Goal: Task Accomplishment & Management: Use online tool/utility

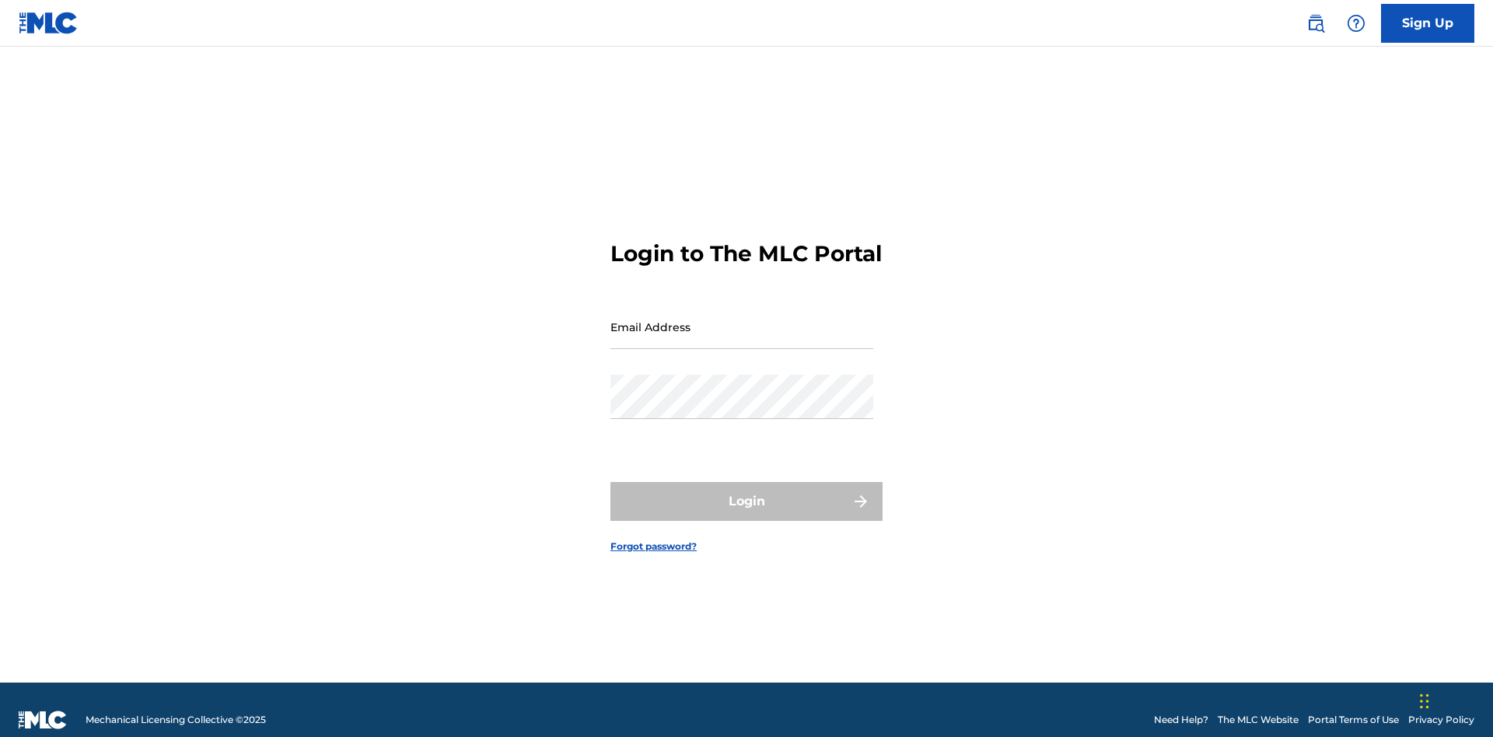
scroll to position [20, 0]
click at [742, 320] on input "Email Address" at bounding box center [742, 327] width 263 height 44
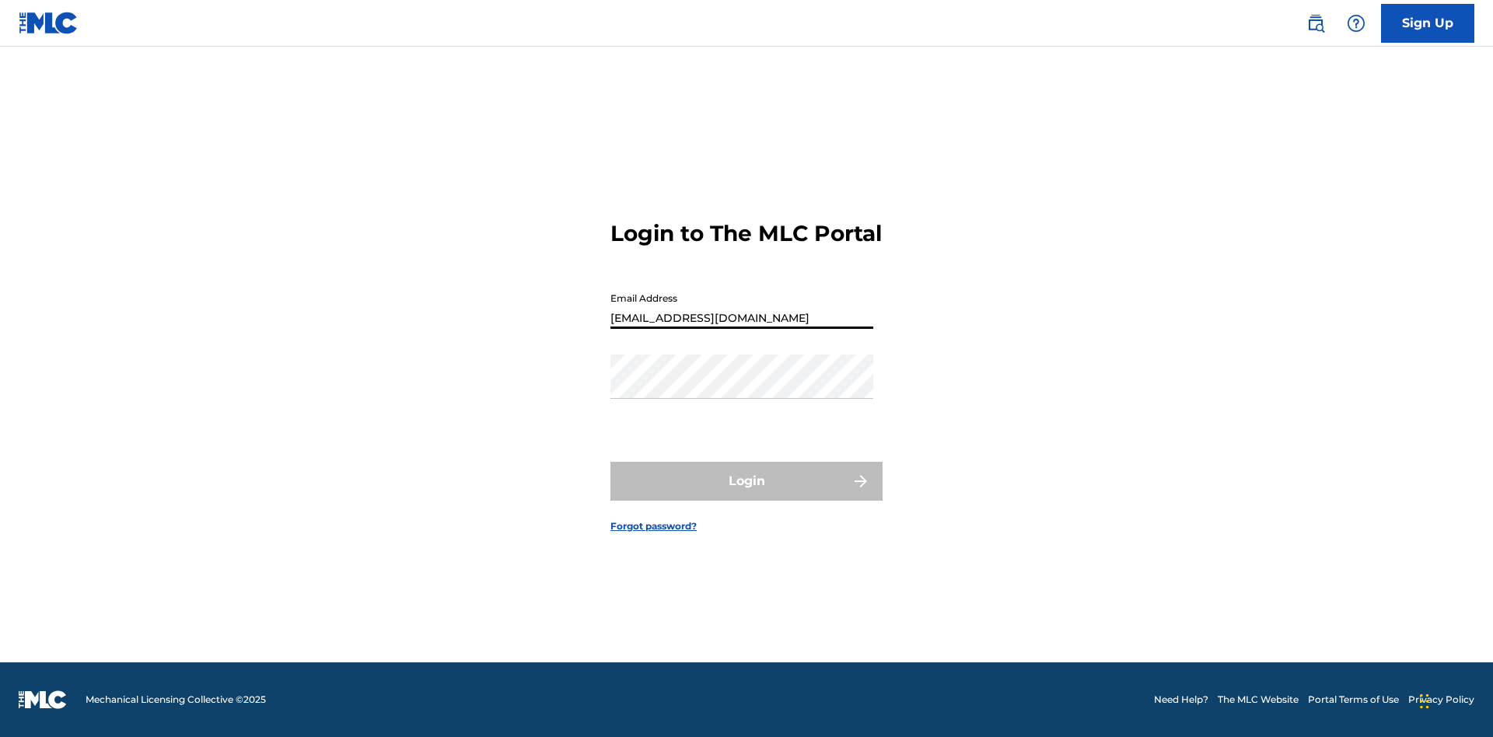
type input "Duke.McTesterson@gmail.com"
click at [747, 495] on button "Login" at bounding box center [747, 481] width 272 height 39
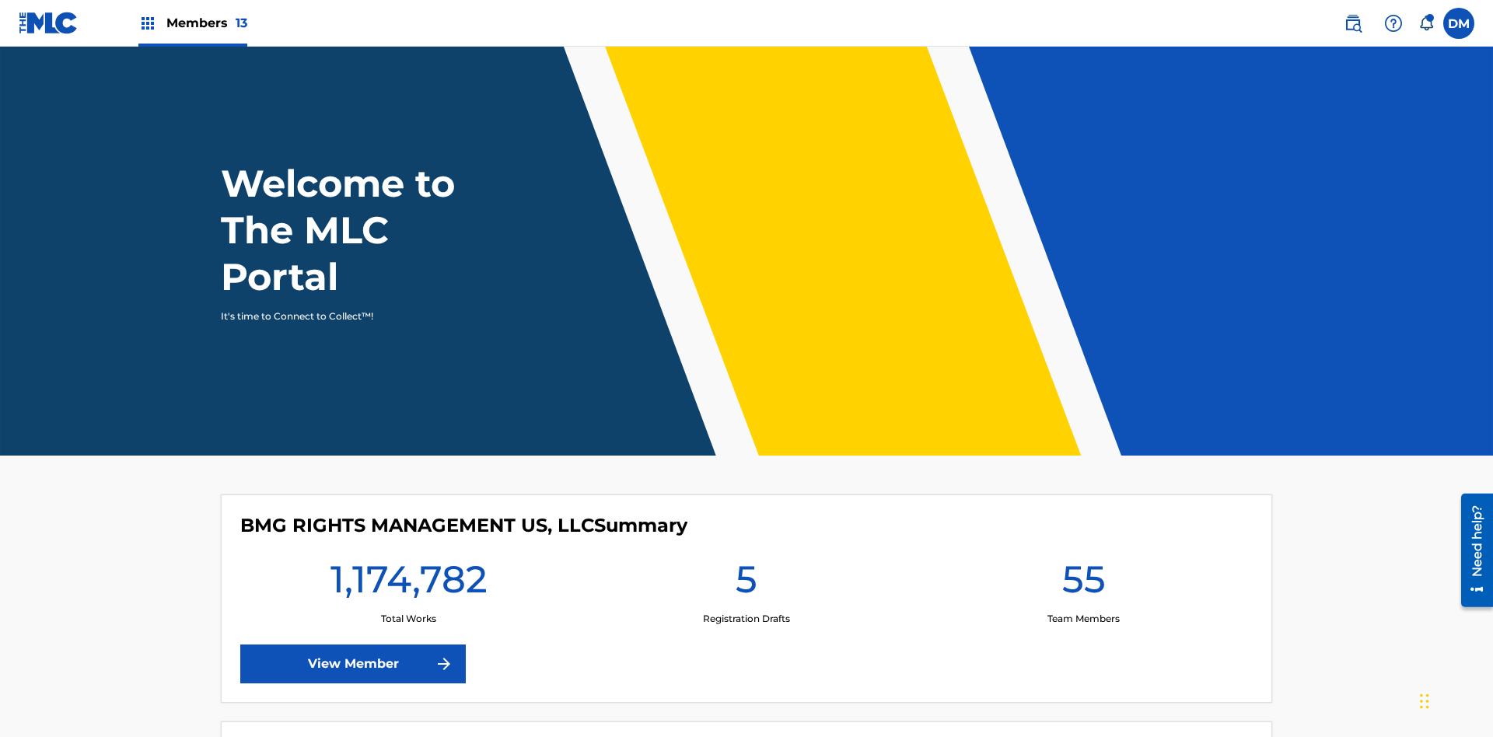
click at [192, 23] on span "Members 13" at bounding box center [206, 23] width 81 height 18
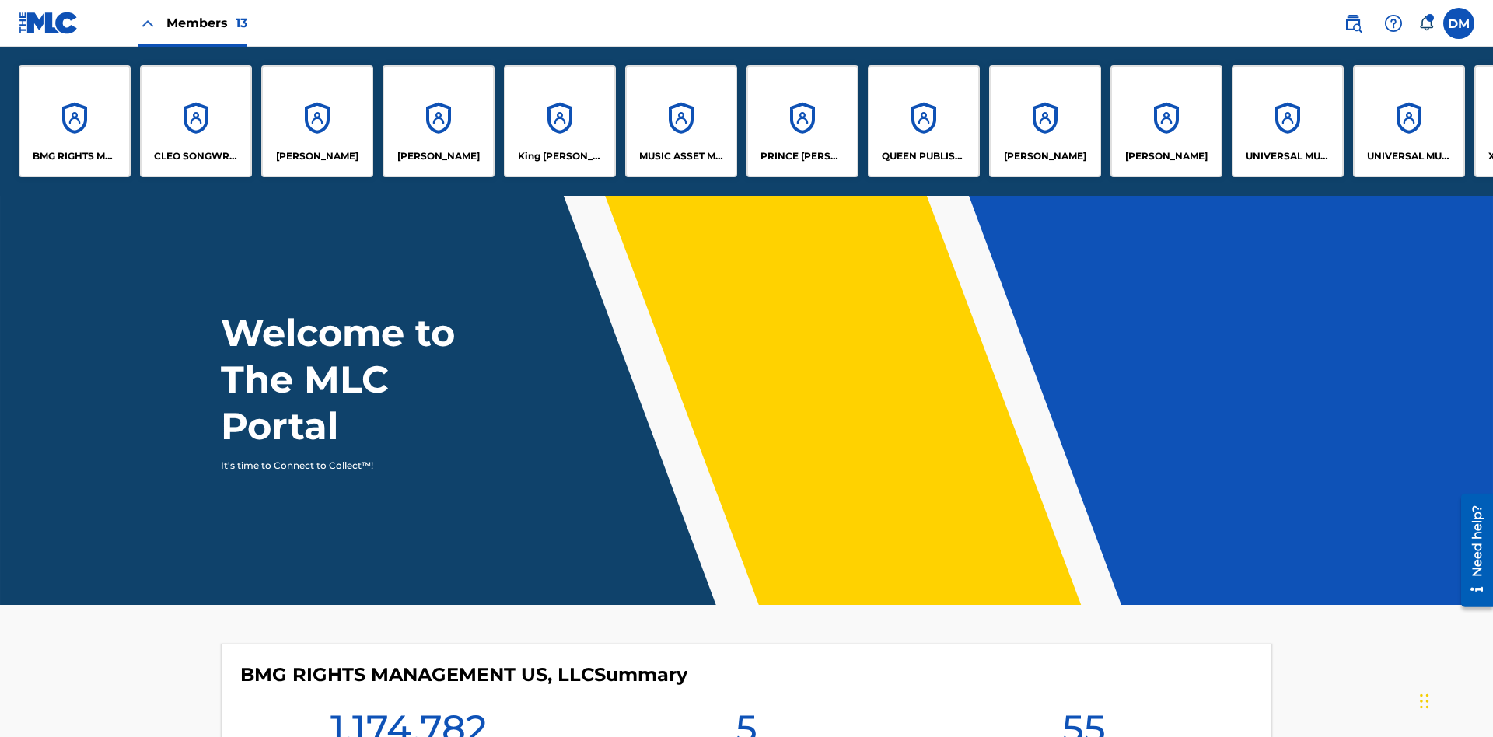
click at [439, 156] on p "EYAMA MCSINGER" at bounding box center [438, 156] width 82 height 14
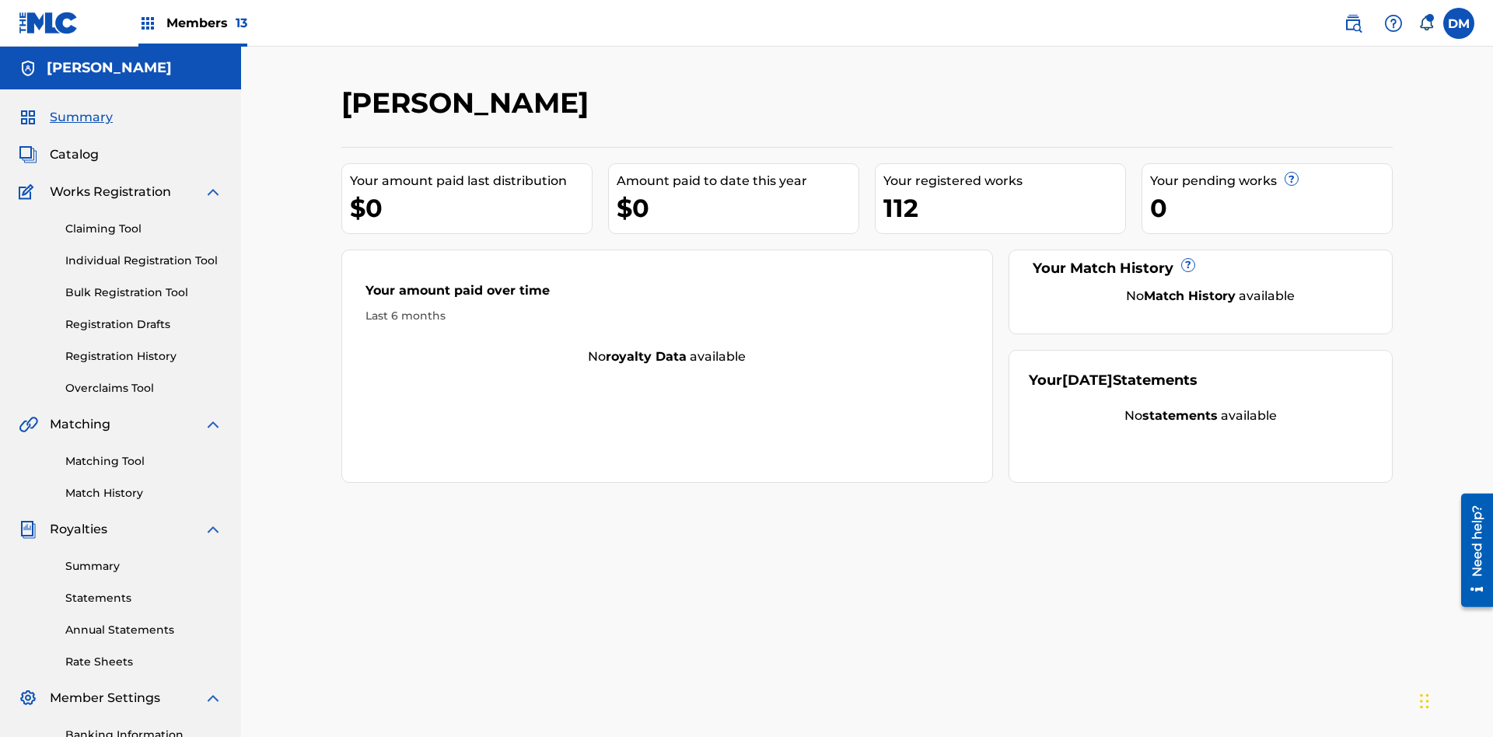
click at [144, 380] on link "Overclaims Tool" at bounding box center [143, 388] width 157 height 16
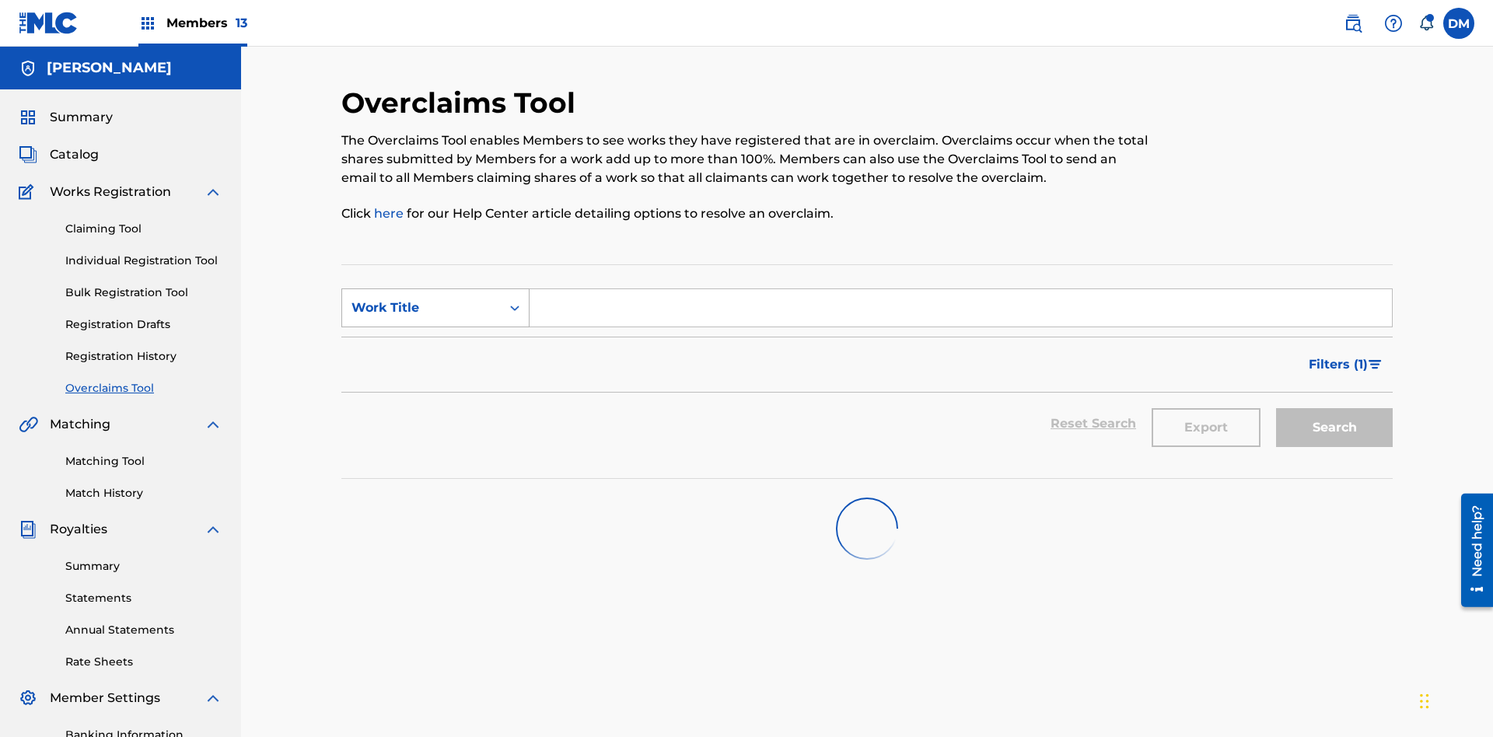
click at [422, 299] on div "Work Title" at bounding box center [422, 308] width 140 height 19
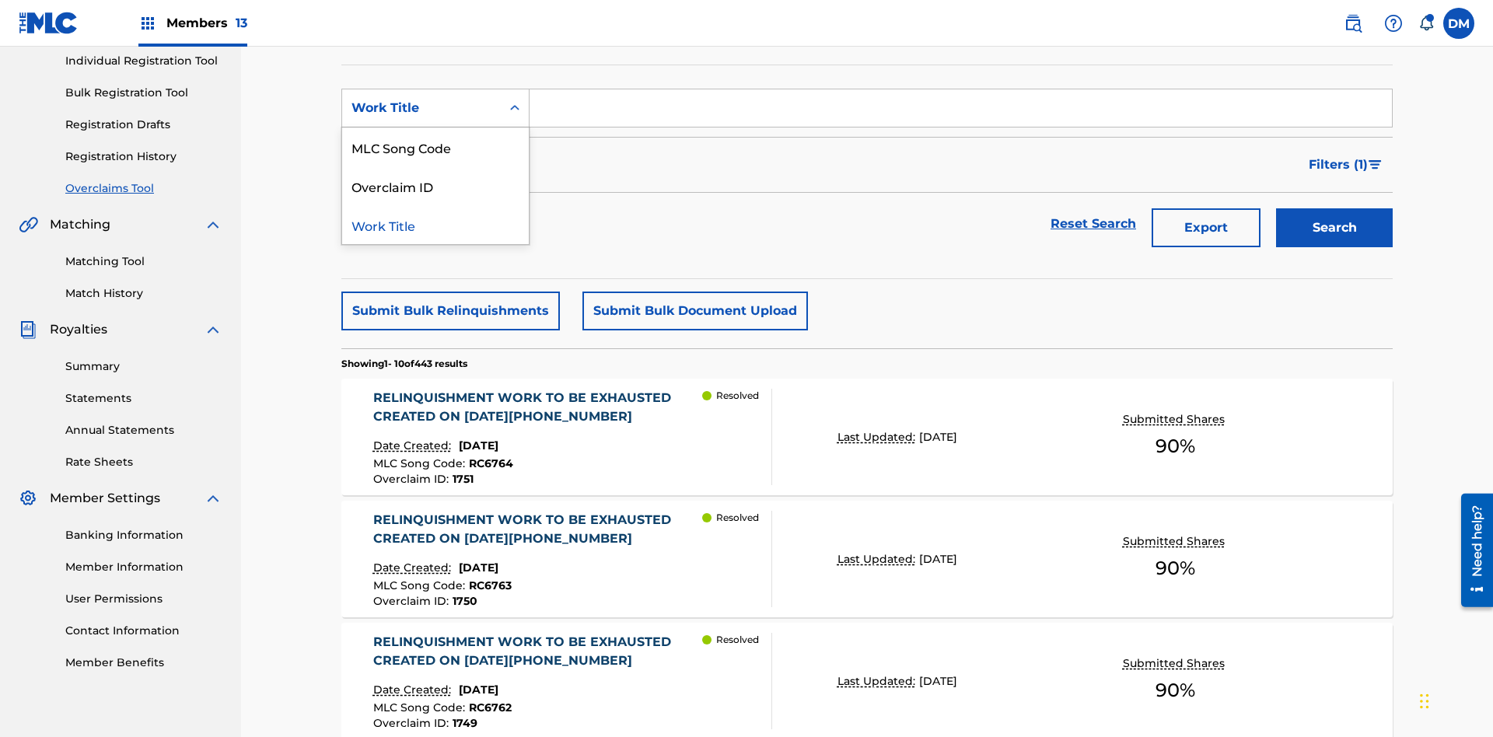
click at [436, 186] on div "Overclaim ID" at bounding box center [435, 185] width 187 height 39
click at [961, 112] on input "Search Form" at bounding box center [961, 107] width 863 height 37
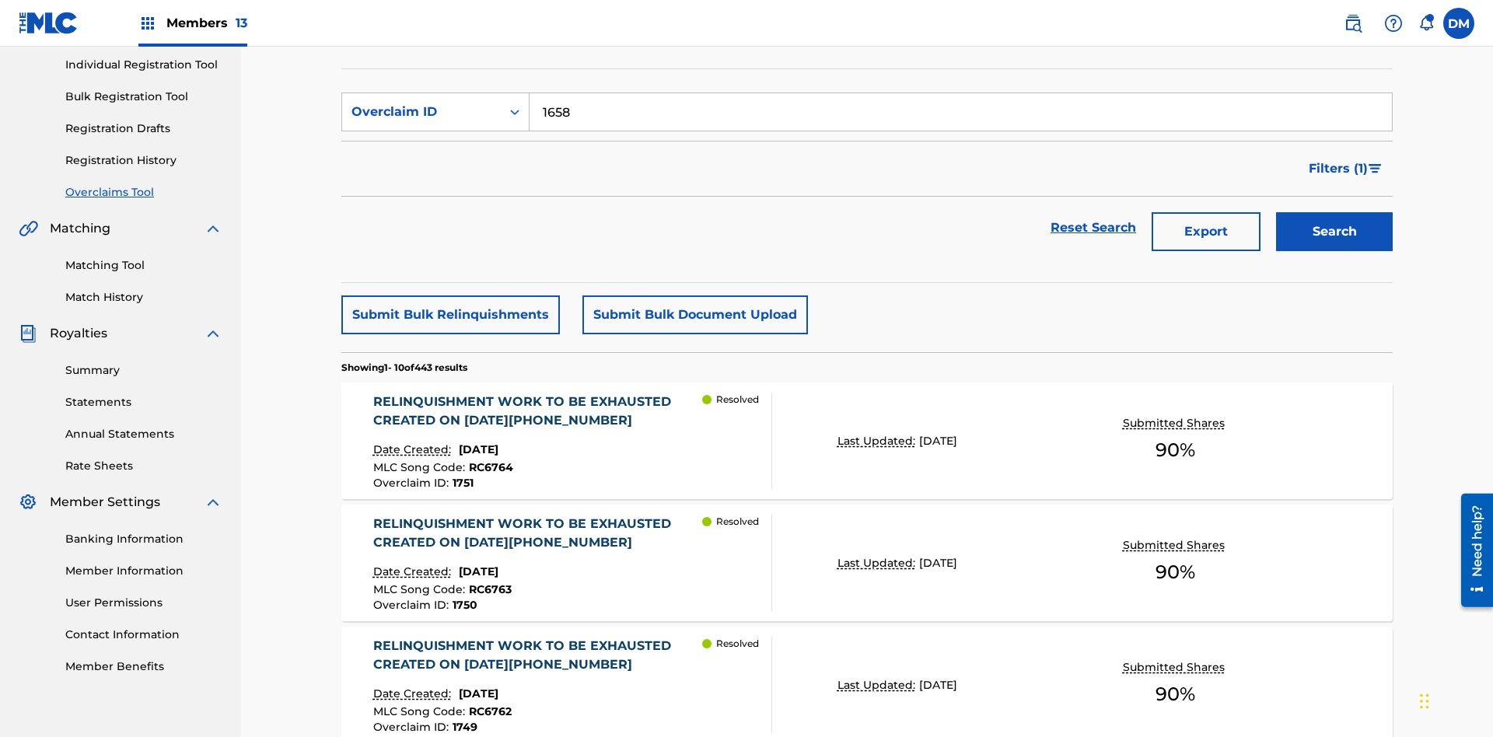
type input "1658"
click at [1335, 212] on button "Search" at bounding box center [1334, 231] width 117 height 39
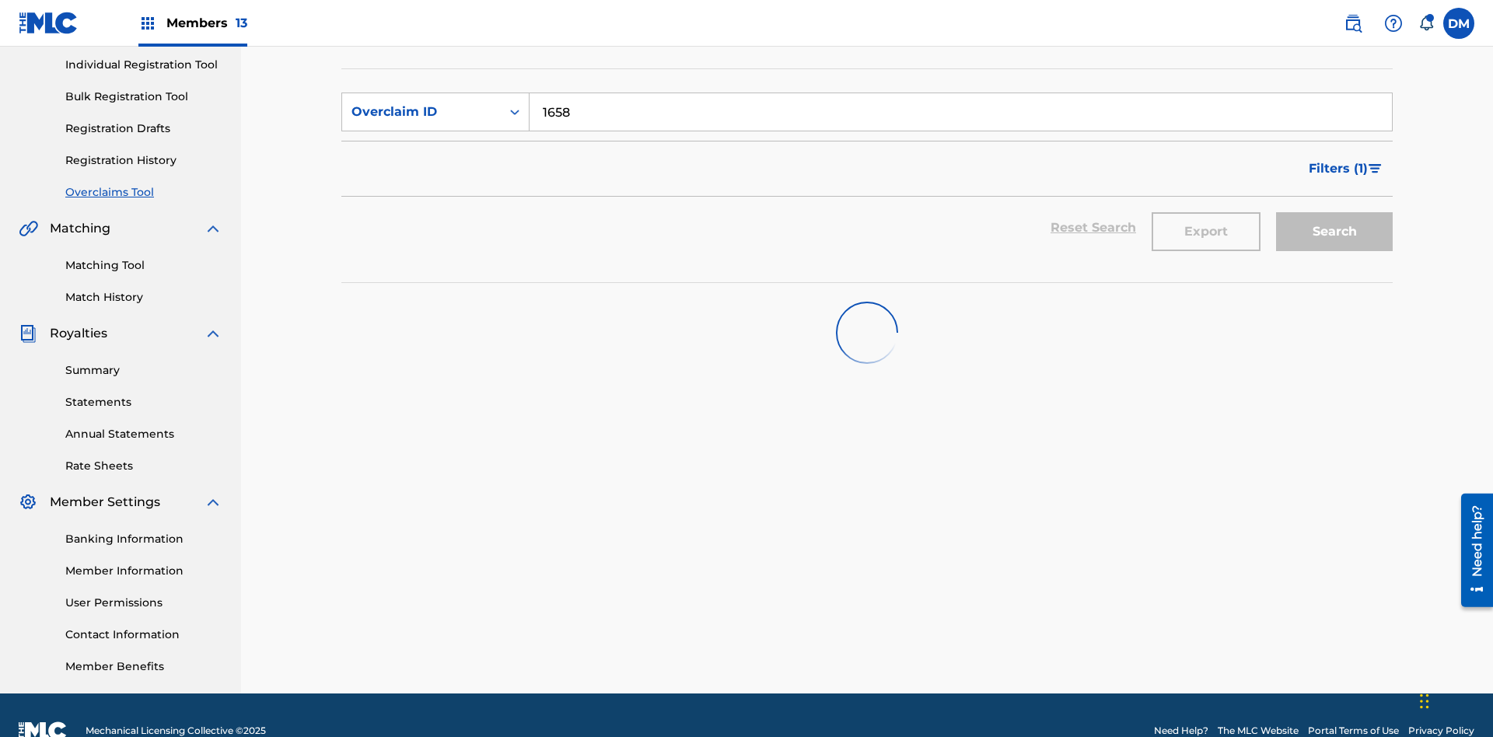
scroll to position [227, 0]
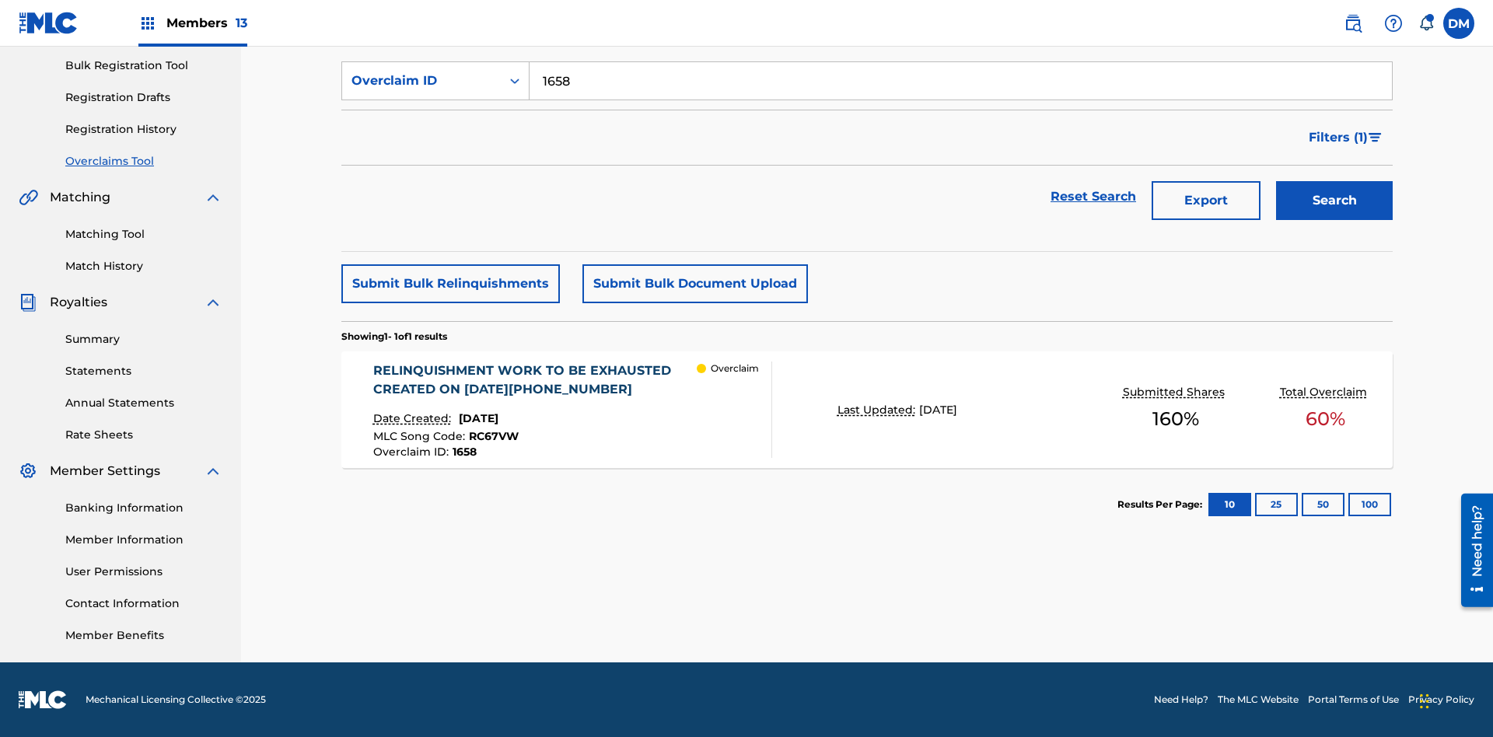
click at [534, 380] on div "RELINQUISHMENT WORK TO BE EXHAUSTED CREATED ON 2025 06 24 #2" at bounding box center [535, 380] width 324 height 37
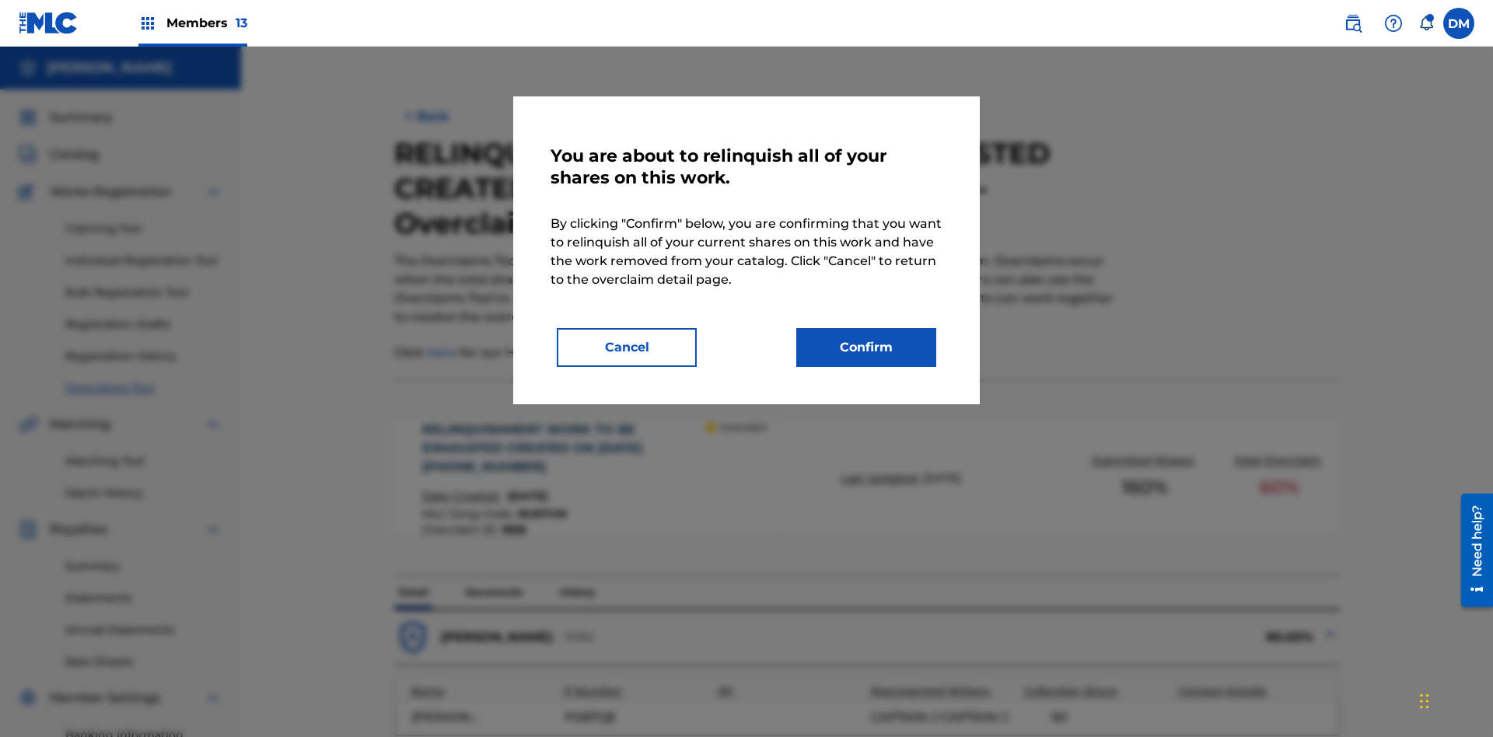
scroll to position [488, 0]
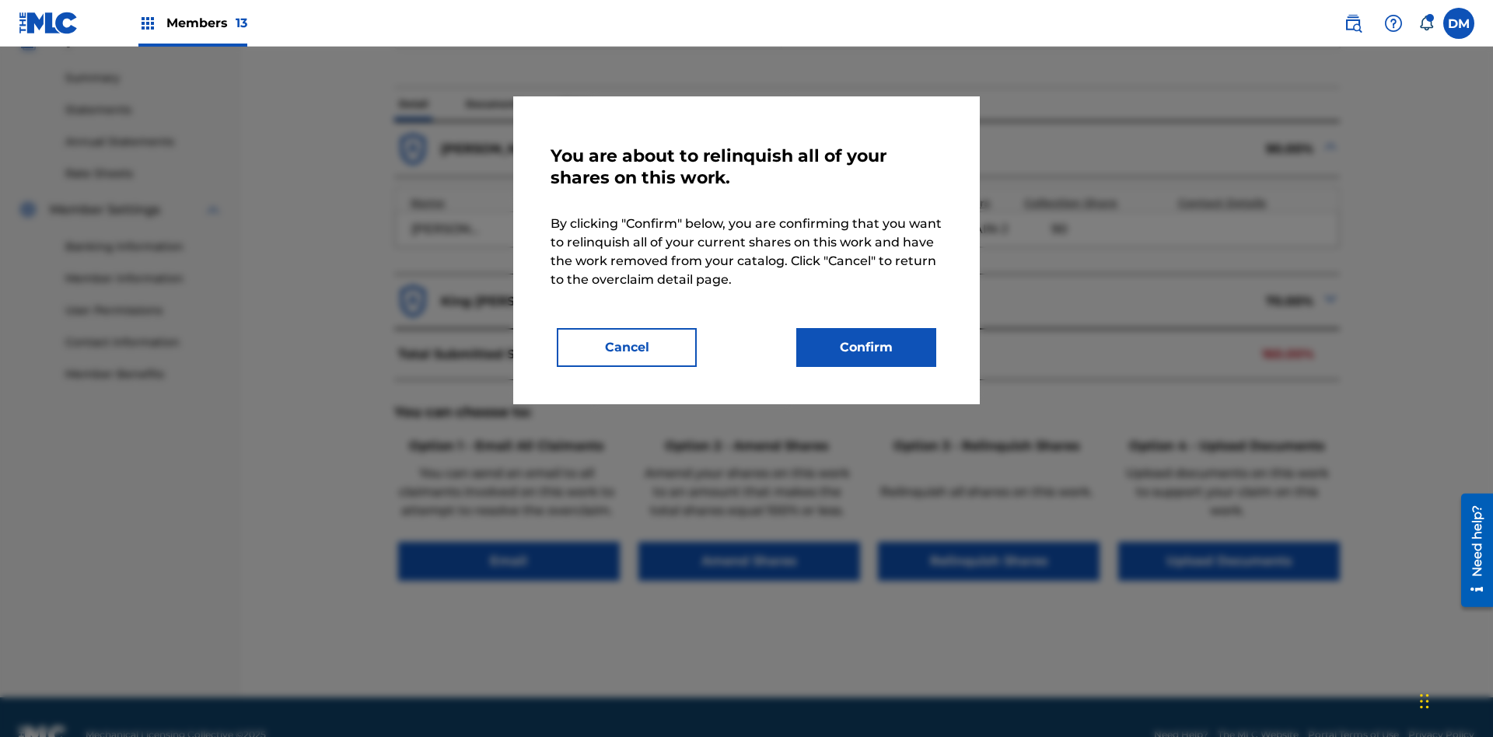
click at [866, 348] on button "Confirm" at bounding box center [866, 347] width 140 height 39
